Goal: Check status: Check status

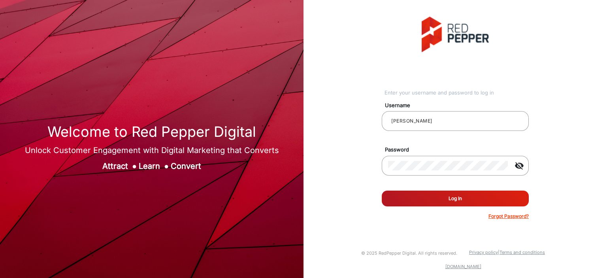
click at [474, 180] on button "Log In" at bounding box center [454, 198] width 147 height 16
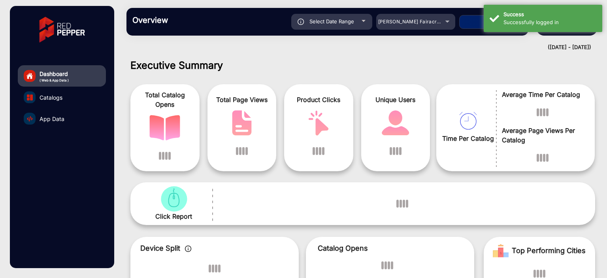
scroll to position [6, 0]
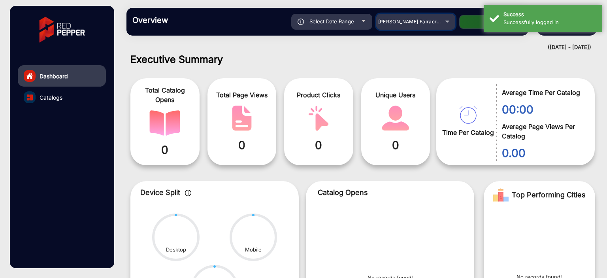
click at [441, 26] on mat-select "[PERSON_NAME] Fairacre Farms" at bounding box center [415, 22] width 79 height 16
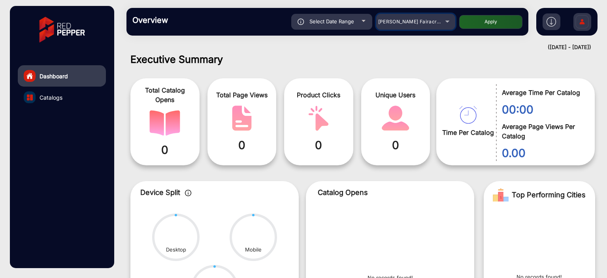
click at [441, 26] on div "[PERSON_NAME] Fairacre Farms" at bounding box center [415, 21] width 79 height 9
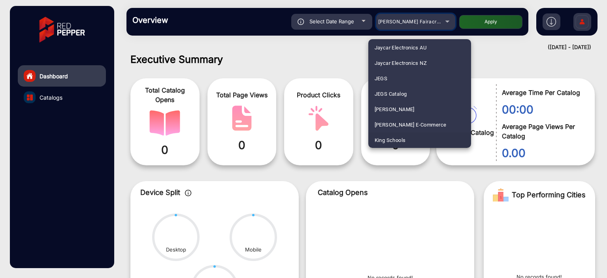
scroll to position [1311, 0]
click at [396, 136] on mat-option "Kohler" at bounding box center [419, 140] width 103 height 15
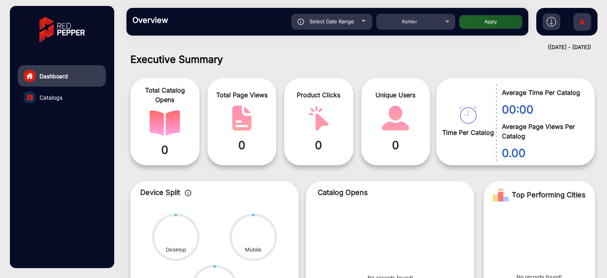
click at [472, 22] on button "Apply" at bounding box center [490, 22] width 63 height 14
type input "[DATE]"
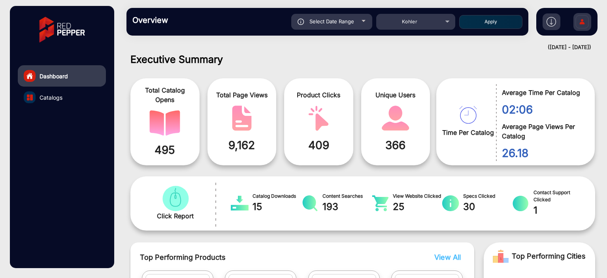
click at [334, 21] on span "Select Date Range" at bounding box center [331, 21] width 45 height 6
type input "[DATE]"
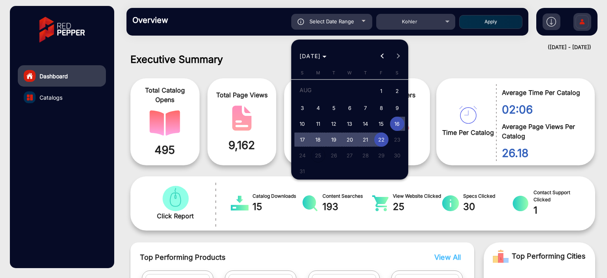
click at [377, 137] on span "22" at bounding box center [381, 139] width 14 height 14
type input "[DATE]"
click at [377, 137] on span "22" at bounding box center [381, 139] width 14 height 14
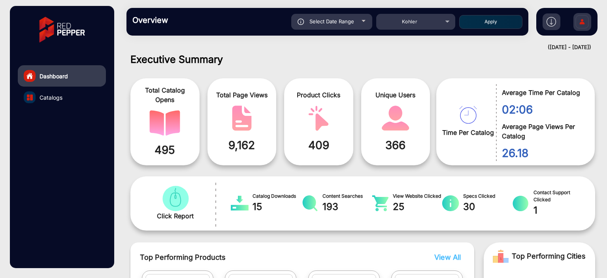
type input "[DATE]"
click at [480, 24] on button "Apply" at bounding box center [490, 22] width 63 height 14
type input "[DATE]"
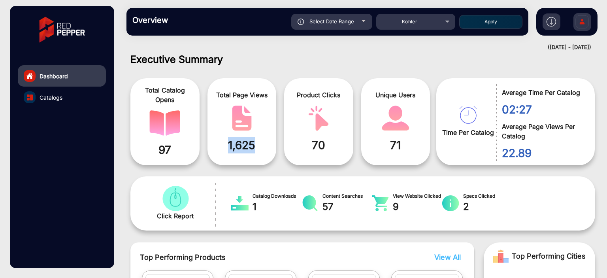
drag, startPoint x: 255, startPoint y: 141, endPoint x: 205, endPoint y: 145, distance: 50.3
click at [205, 145] on div "Total Catalog Opens 97 Total Page Views 1,625 Product Clicks 70 Unique Users 71" at bounding box center [283, 121] width 306 height 95
click at [311, 70] on div "Total Catalog Opens 97 Total Page Views 1,625 Product Clicks 70 Unique Users 71…" at bounding box center [362, 118] width 476 height 101
click at [241, 139] on span "1,625" at bounding box center [241, 145] width 57 height 17
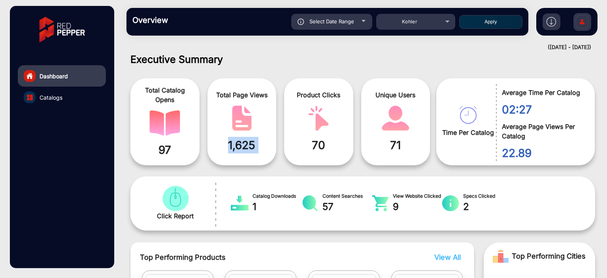
click at [241, 139] on span "1,625" at bounding box center [241, 145] width 57 height 17
click at [278, 62] on h1 "Executive Summary" at bounding box center [362, 59] width 464 height 12
click at [256, 120] on img "catalog" at bounding box center [241, 117] width 31 height 25
click at [244, 145] on span "1,625" at bounding box center [241, 145] width 57 height 17
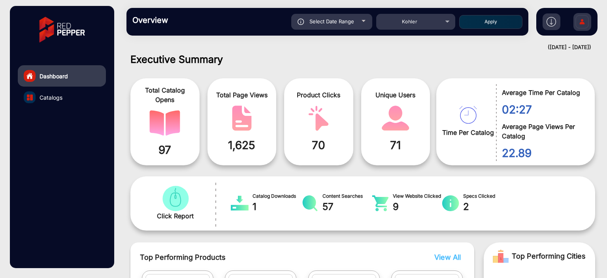
click at [394, 23] on div "Kohler" at bounding box center [409, 21] width 63 height 9
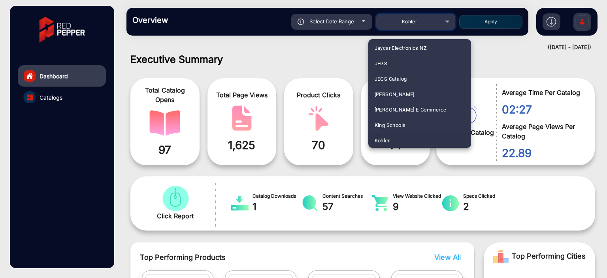
scroll to position [927, 0]
click at [377, 120] on span "Fluidra" at bounding box center [382, 123] width 16 height 15
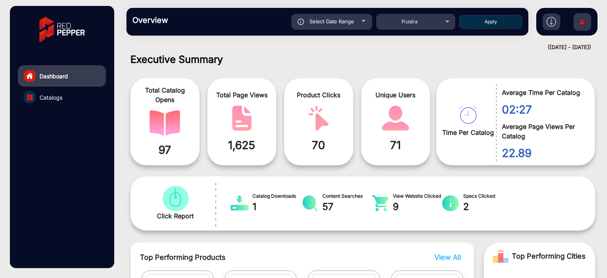
click at [479, 22] on button "Apply" at bounding box center [490, 22] width 63 height 14
type input "[DATE]"
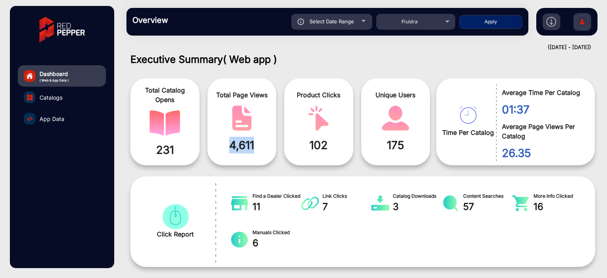
drag, startPoint x: 227, startPoint y: 142, endPoint x: 262, endPoint y: 145, distance: 34.9
click at [264, 143] on span "4,611" at bounding box center [241, 145] width 57 height 17
